Goal: Task Accomplishment & Management: Use online tool/utility

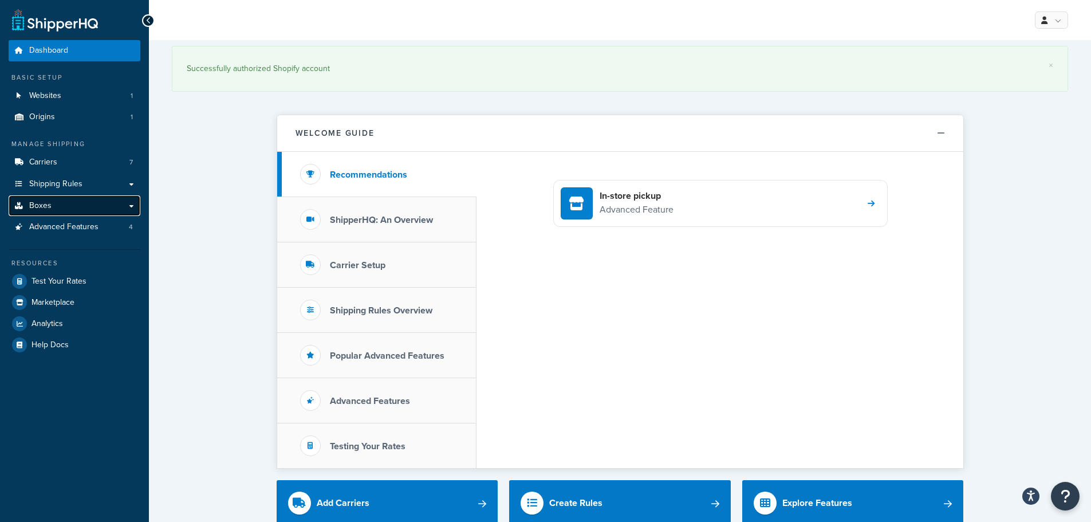
click at [73, 212] on link "Boxes" at bounding box center [75, 205] width 132 height 21
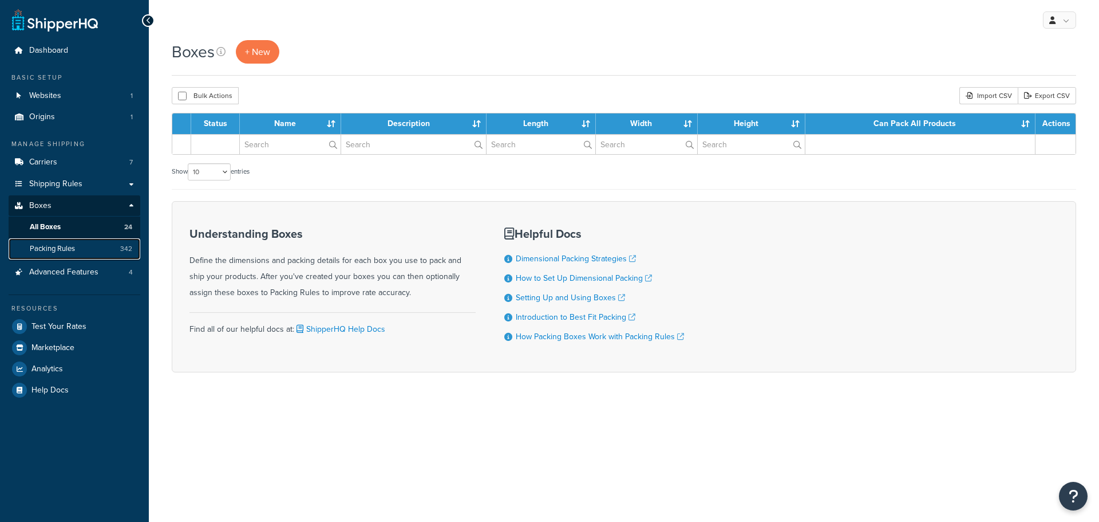
click at [76, 249] on link "Packing Rules 342" at bounding box center [75, 248] width 132 height 21
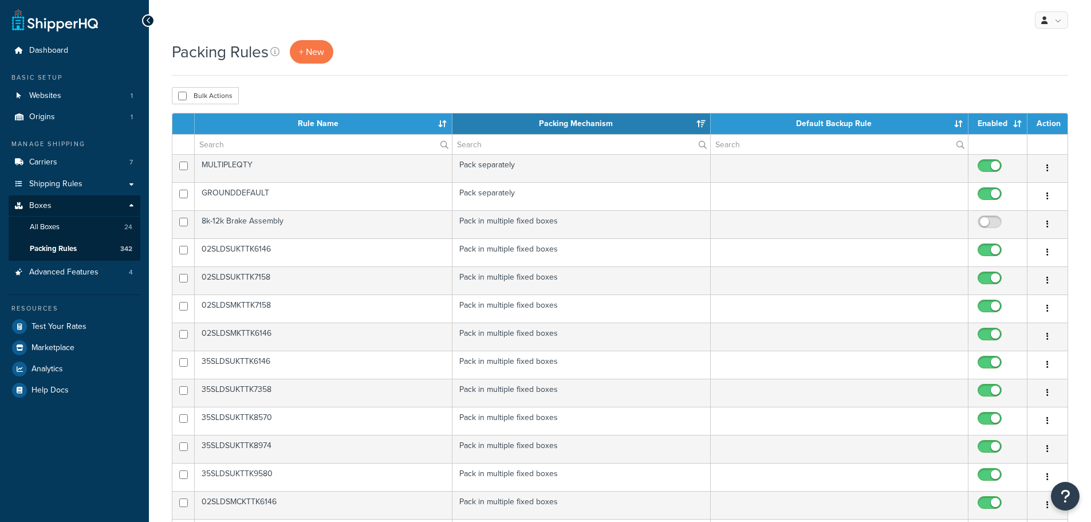
select select "15"
click at [250, 145] on input "text" at bounding box center [323, 144] width 257 height 19
paste input "35DHDAKTTK8570"
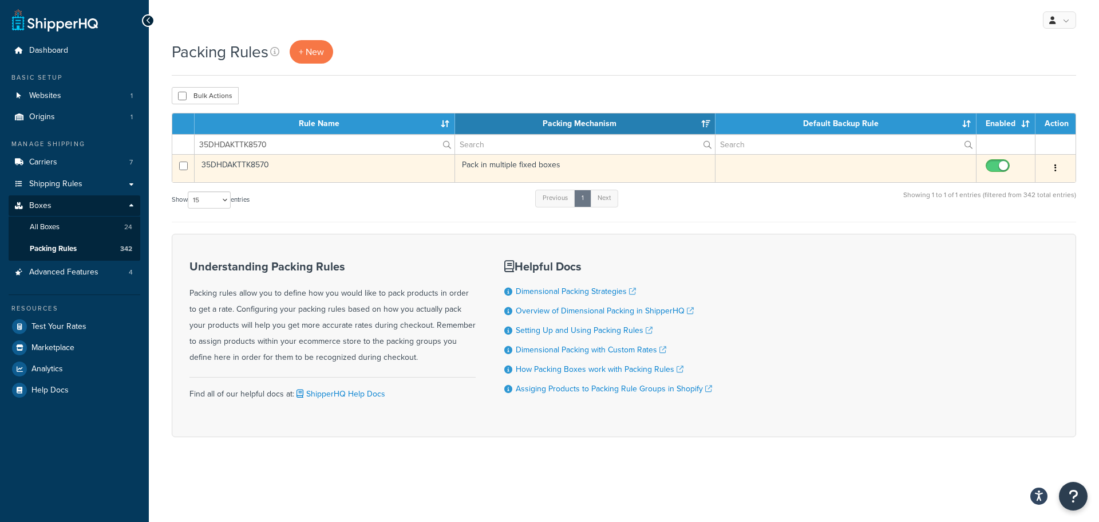
click at [270, 167] on td "35DHDAKTTK8570" at bounding box center [325, 168] width 260 height 28
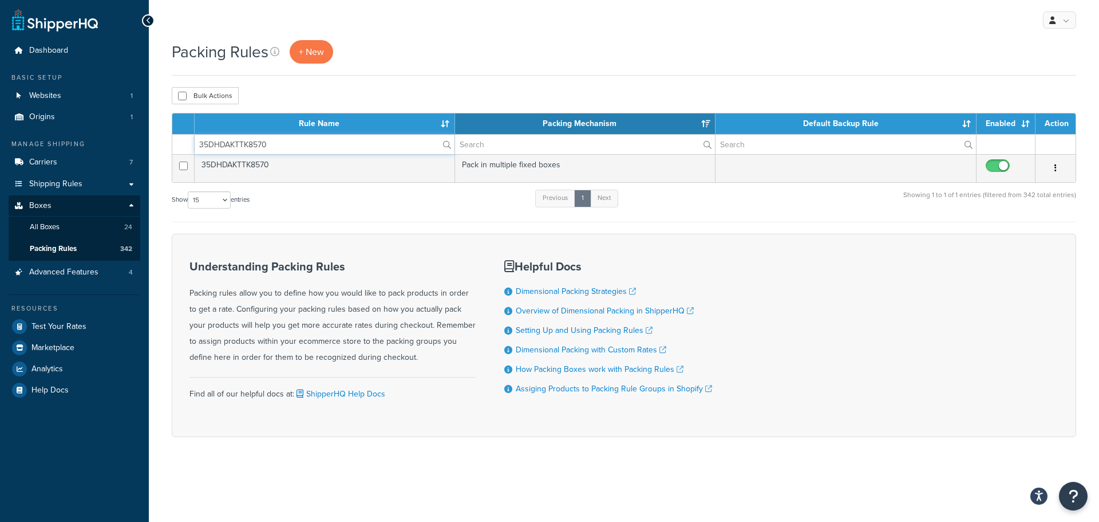
click at [261, 149] on input "35DHDAKTTK8570" at bounding box center [325, 144] width 260 height 19
paste input "SLDSM"
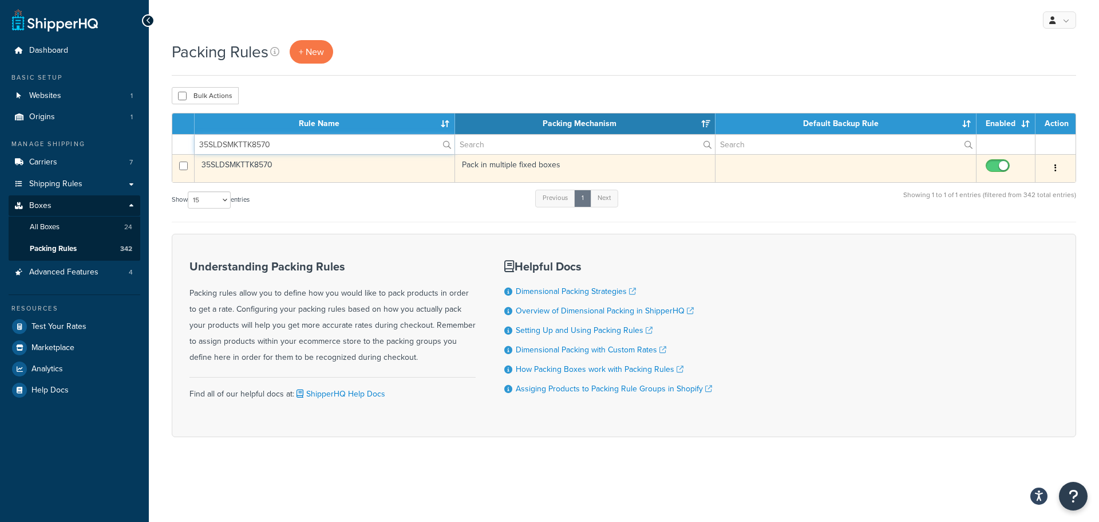
type input "35SLDSMKTTK8570"
click at [268, 163] on td "35SLDSMKTTK8570" at bounding box center [325, 168] width 260 height 28
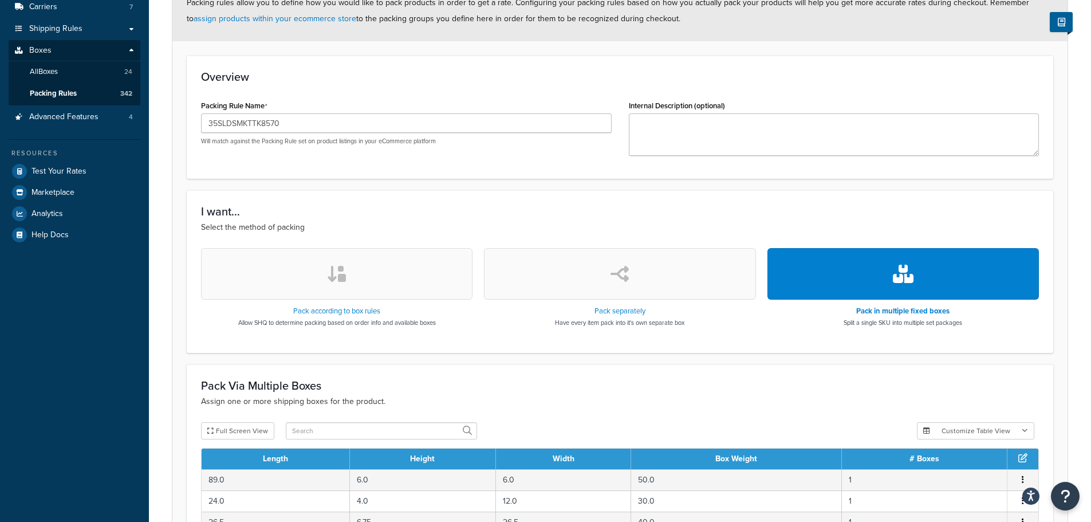
scroll to position [342, 0]
